Goal: Information Seeking & Learning: Learn about a topic

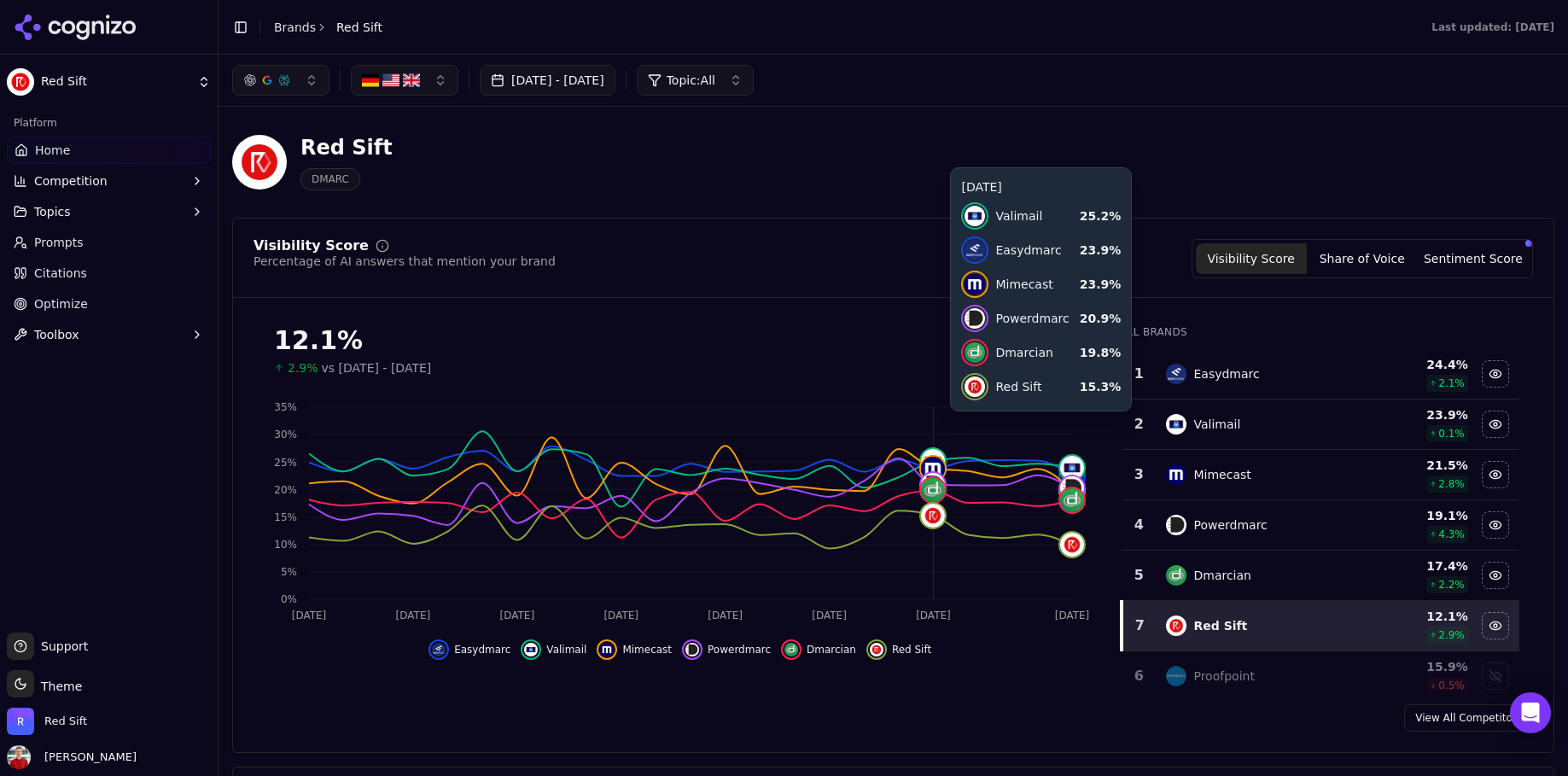
scroll to position [63, 0]
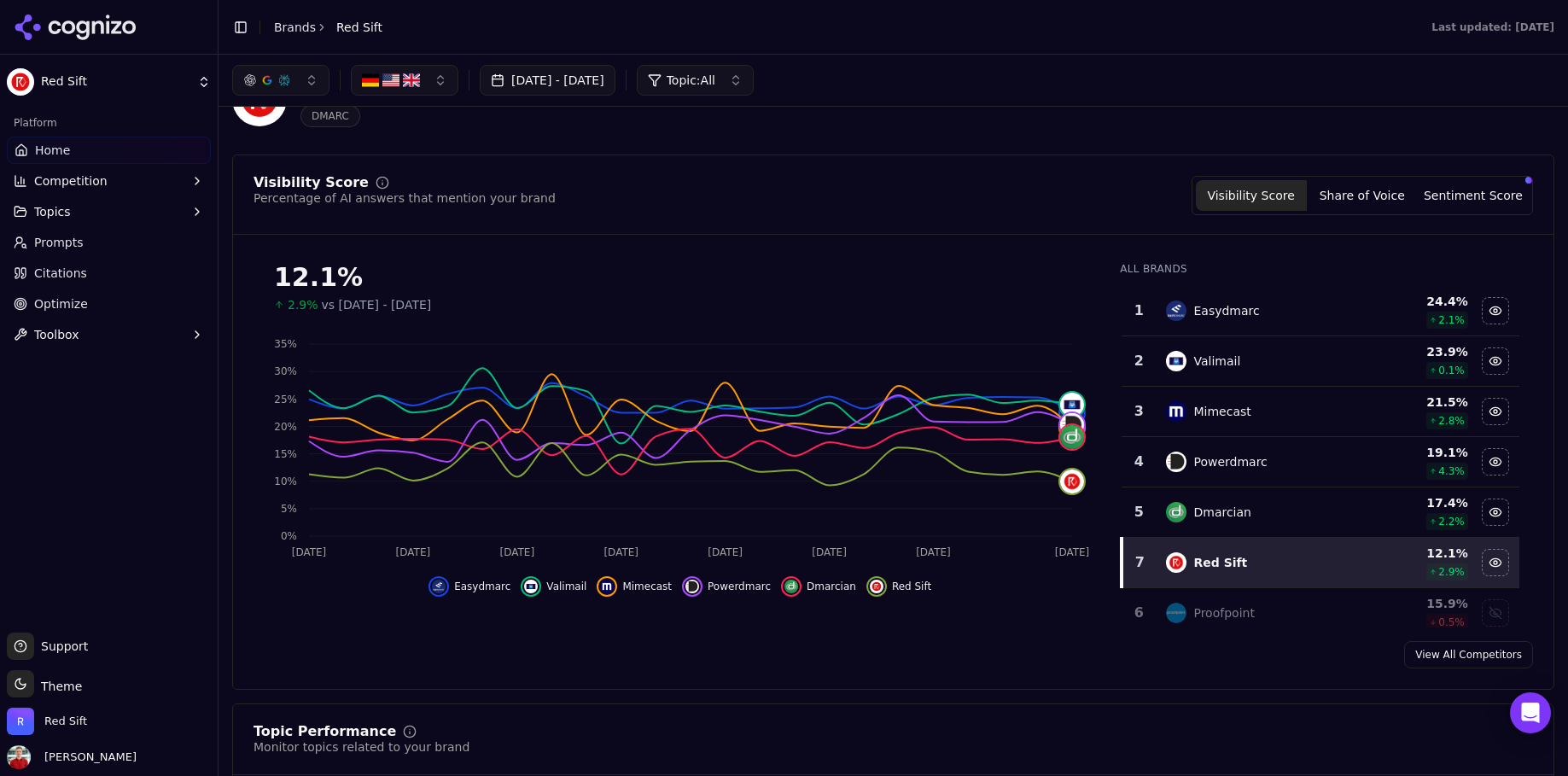
click at [611, 101] on div "[DATE] - [DATE] Topic: All" at bounding box center [893, 80] width 1350 height 51
click at [599, 80] on button "[DATE] - [DATE]" at bounding box center [548, 80] width 136 height 31
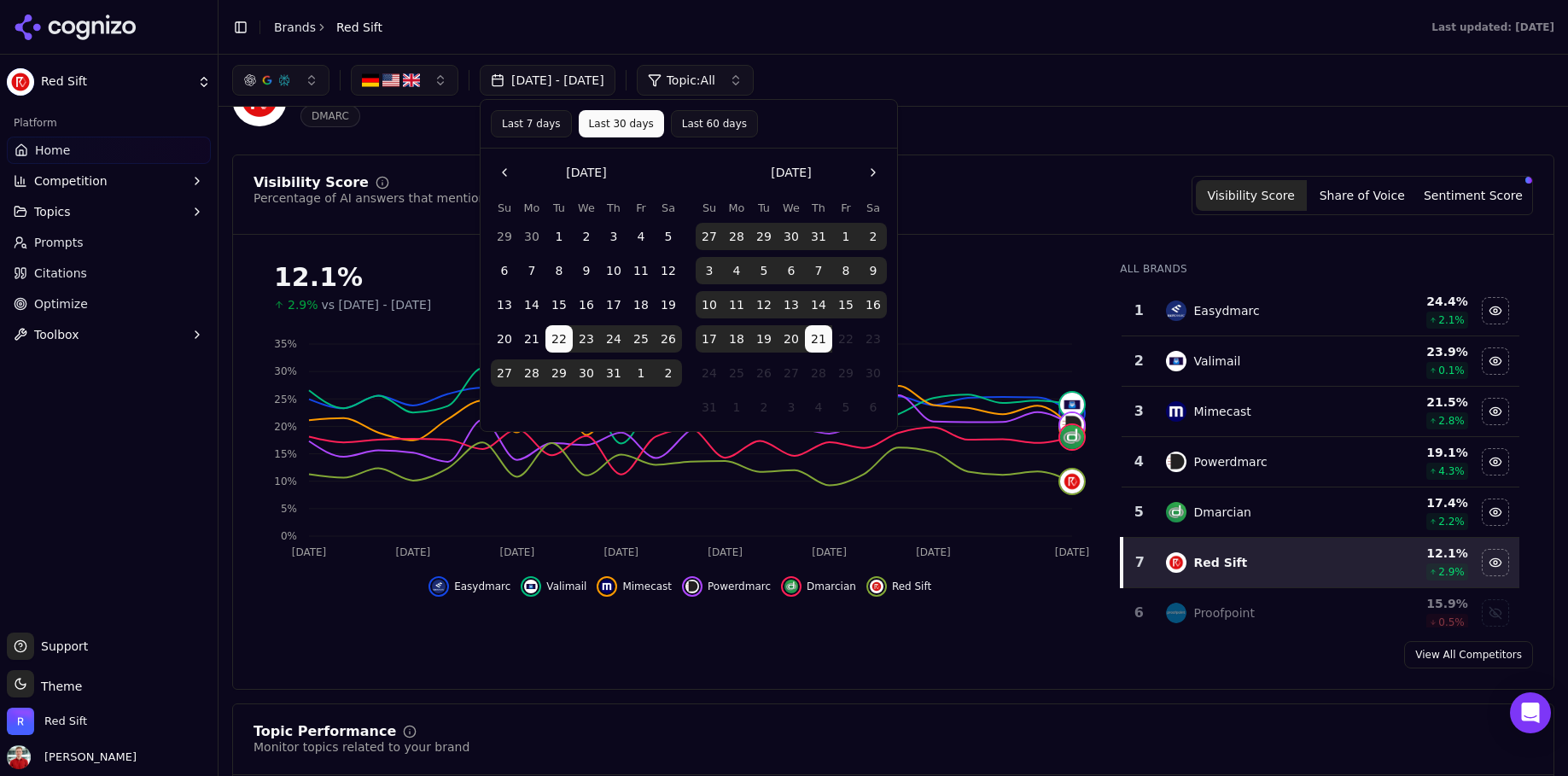
click at [526, 129] on button "Last 7 days" at bounding box center [531, 124] width 81 height 28
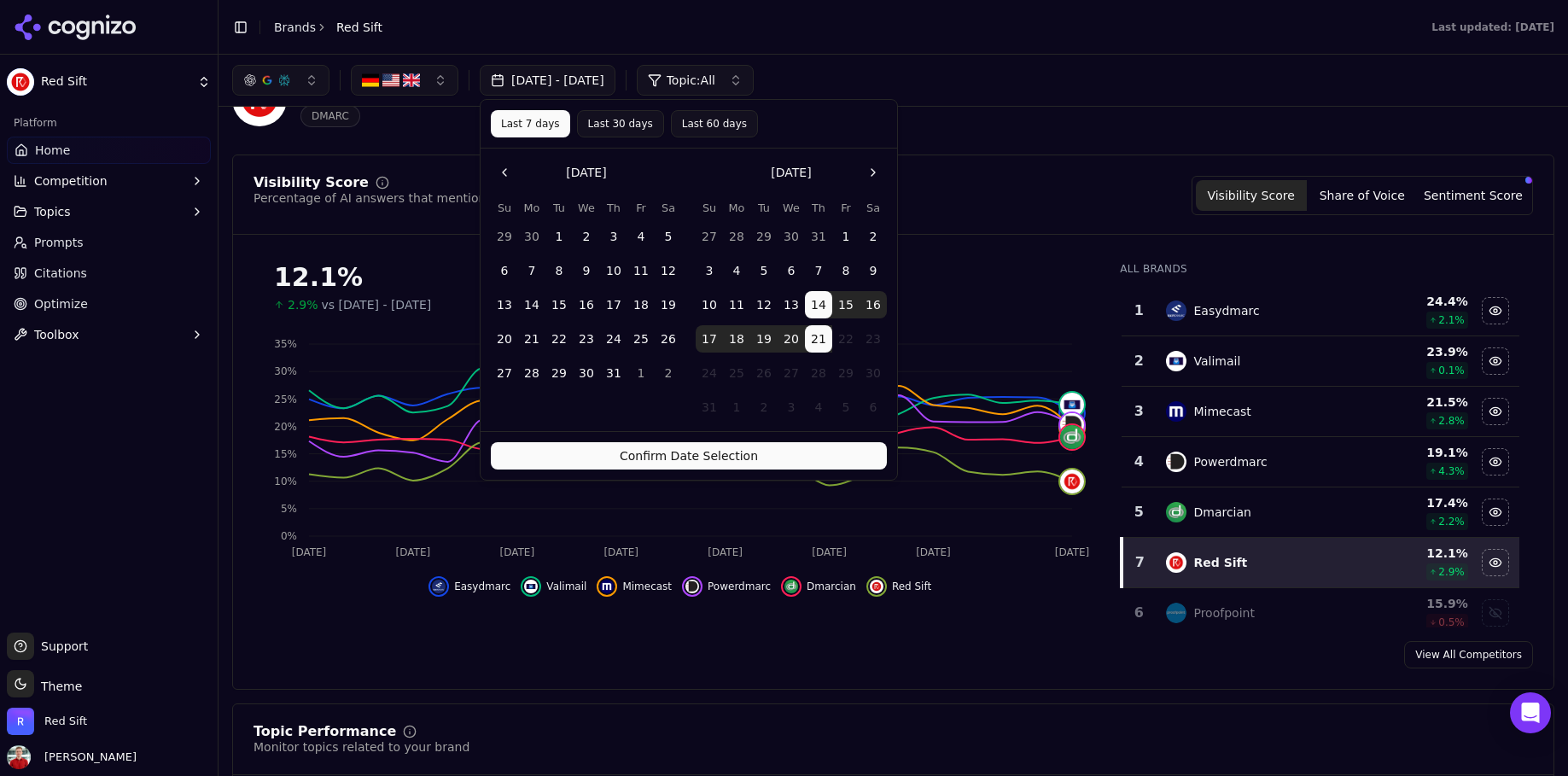
click at [595, 457] on button "Confirm Date Selection" at bounding box center [688, 456] width 396 height 28
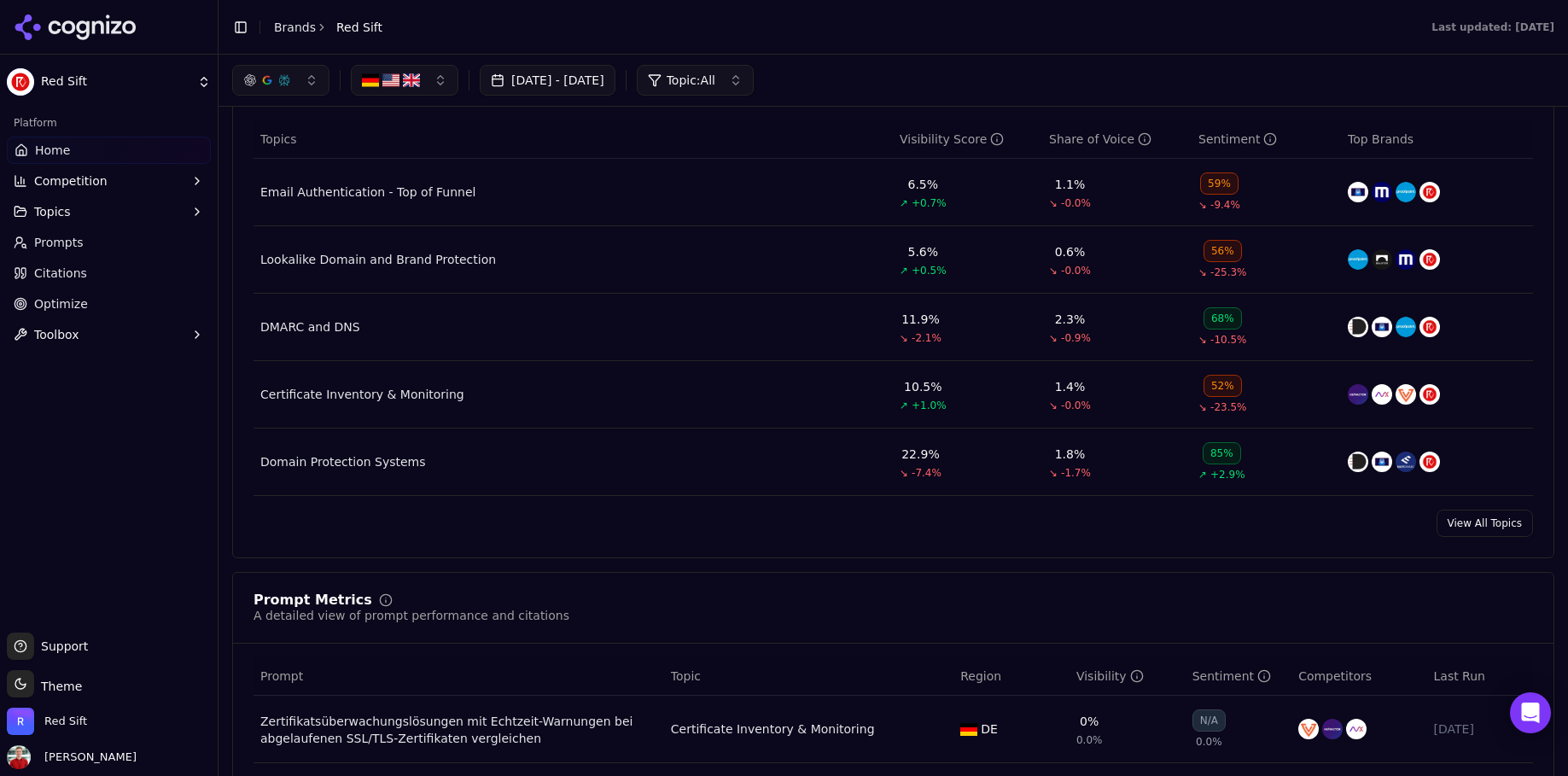
scroll to position [715, 0]
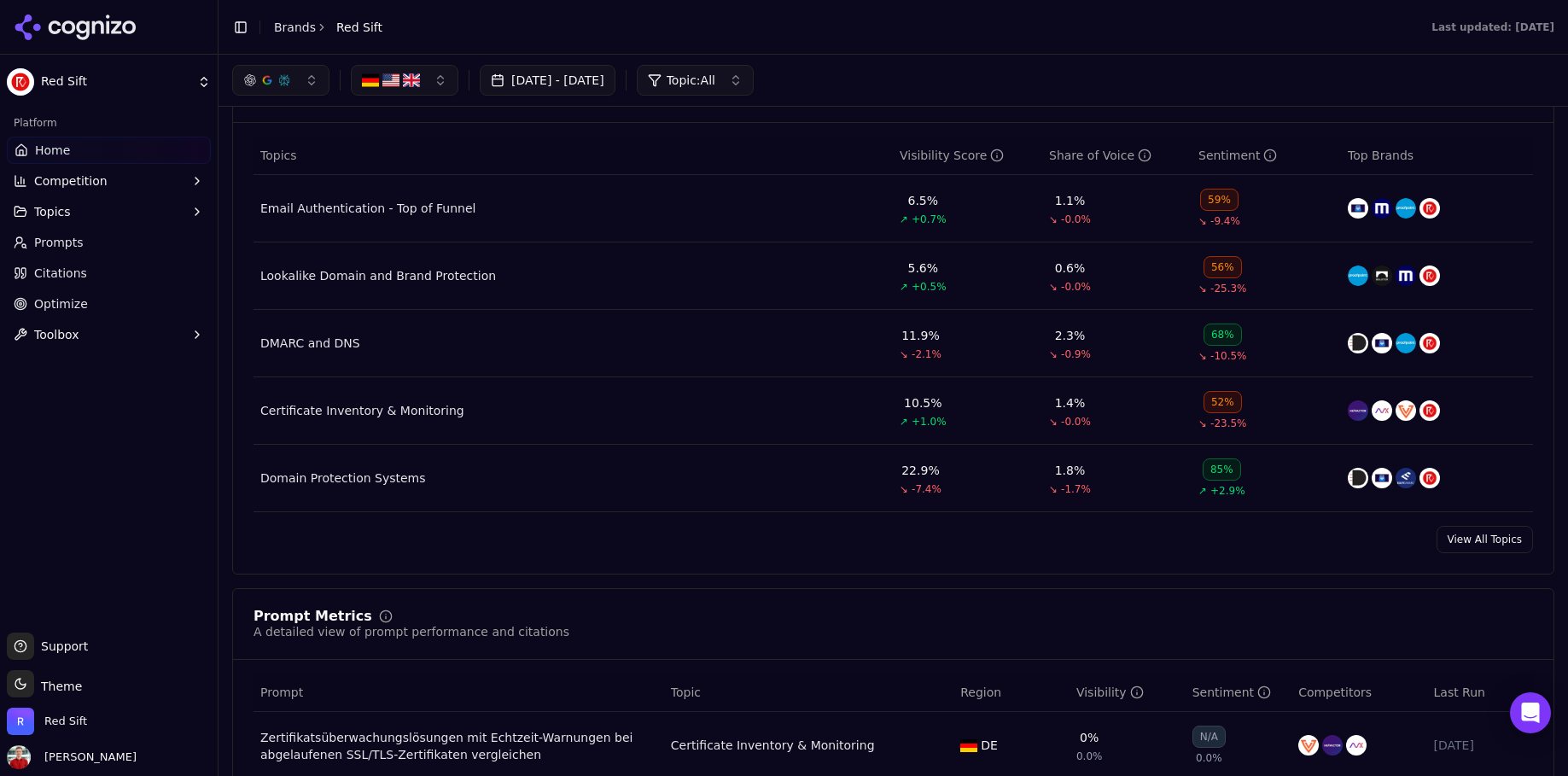
click at [1218, 208] on div "59%" at bounding box center [1219, 200] width 39 height 22
click at [406, 206] on div "Email Authentication - Top of Funnel" at bounding box center [367, 208] width 215 height 17
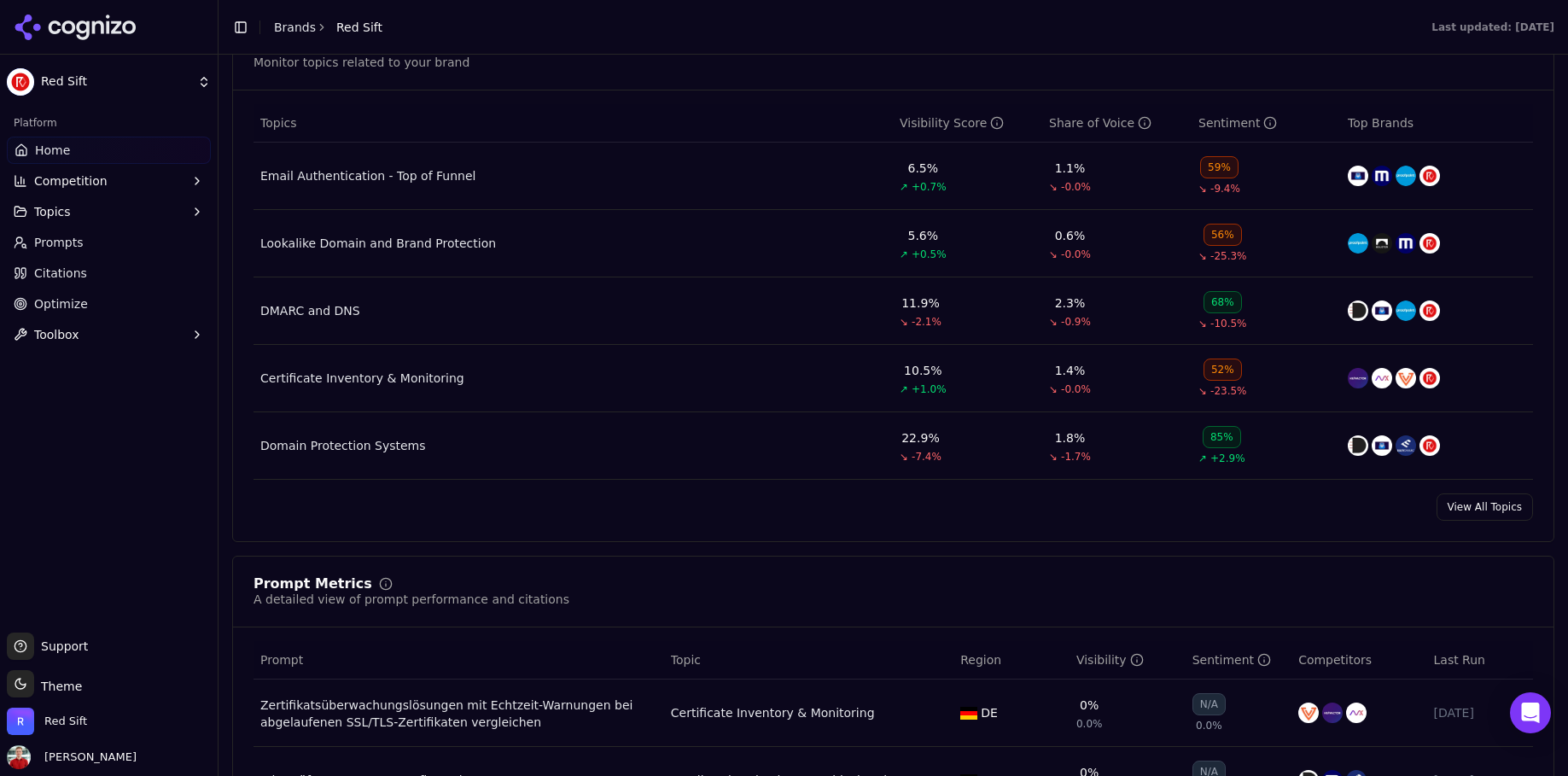
scroll to position [749, 0]
click at [1459, 499] on link "View All Topics" at bounding box center [1485, 505] width 96 height 28
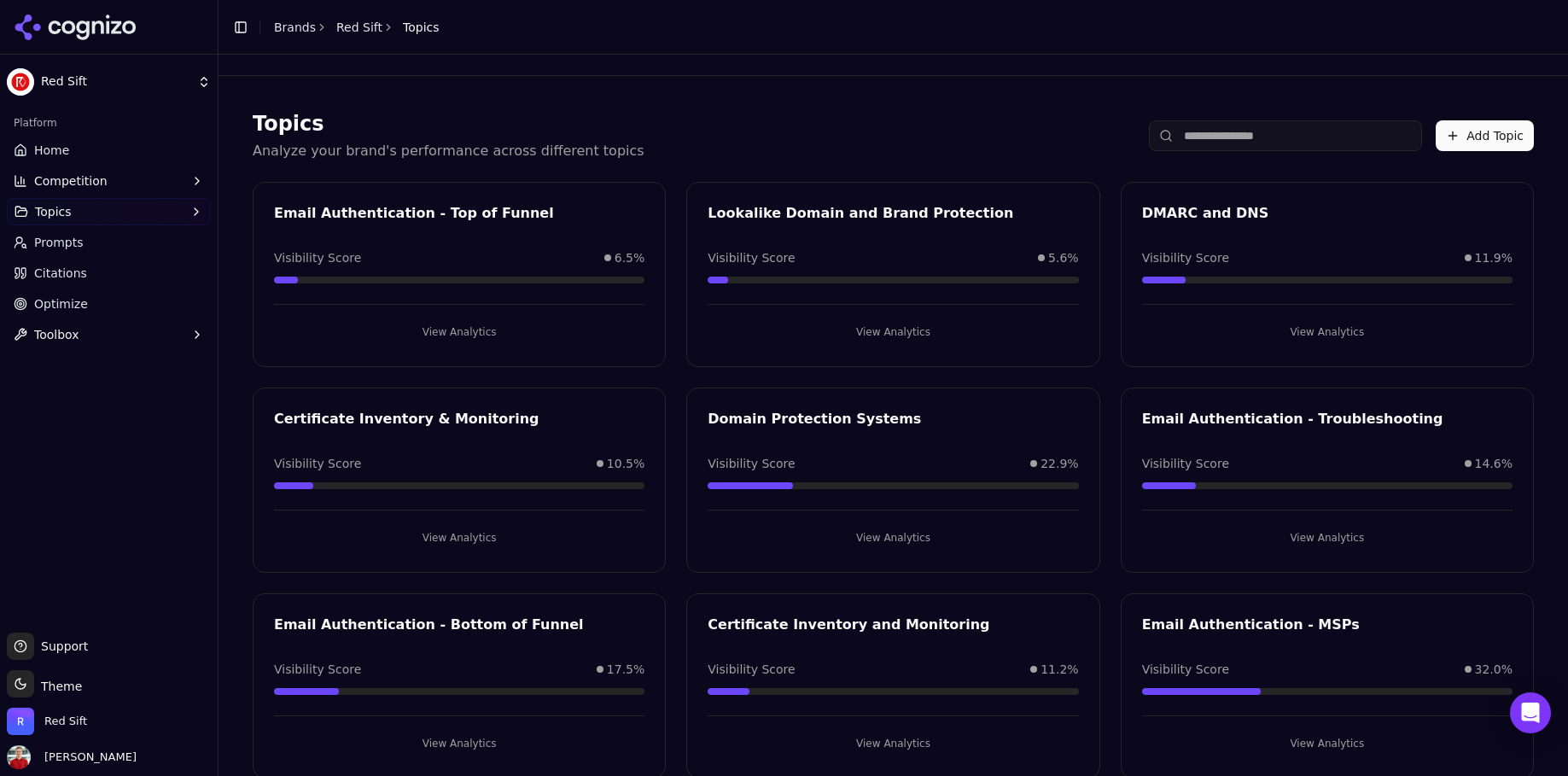
scroll to position [37, 0]
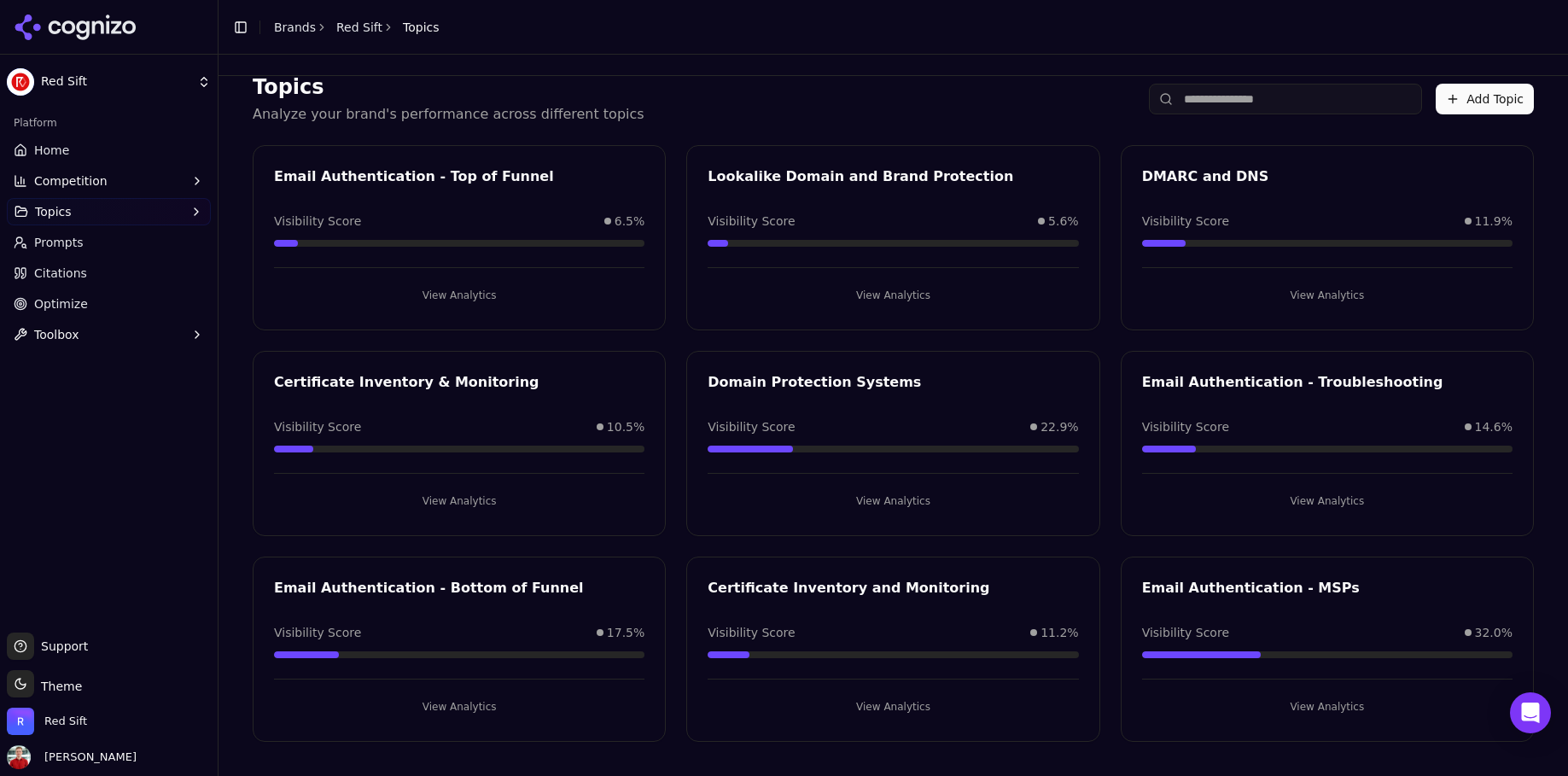
click at [559, 629] on div "Visibility Score 17.5%" at bounding box center [459, 632] width 370 height 17
click at [488, 697] on button "View Analytics" at bounding box center [459, 707] width 370 height 28
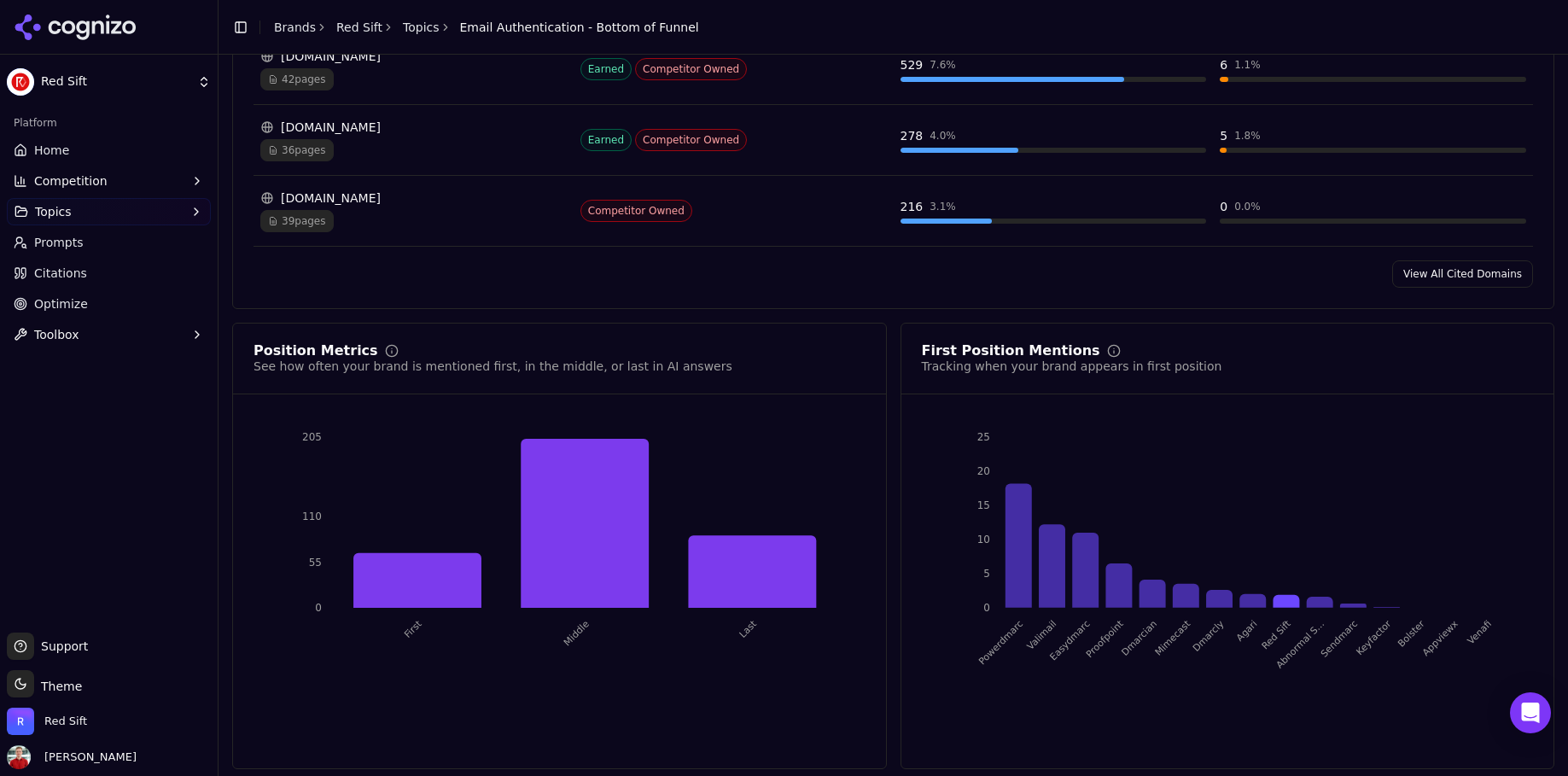
scroll to position [1448, 0]
